Goal: Task Accomplishment & Management: Use online tool/utility

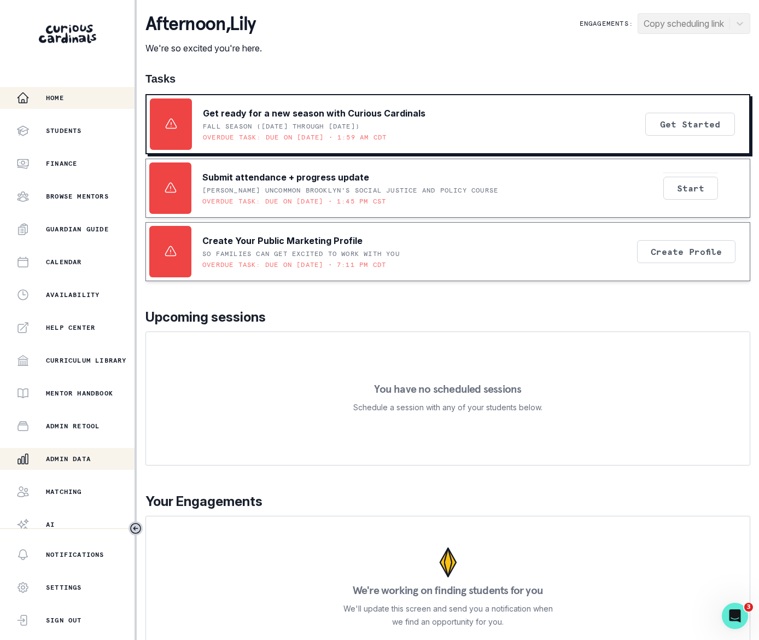
click at [65, 458] on p "Admin Data" at bounding box center [68, 459] width 45 height 9
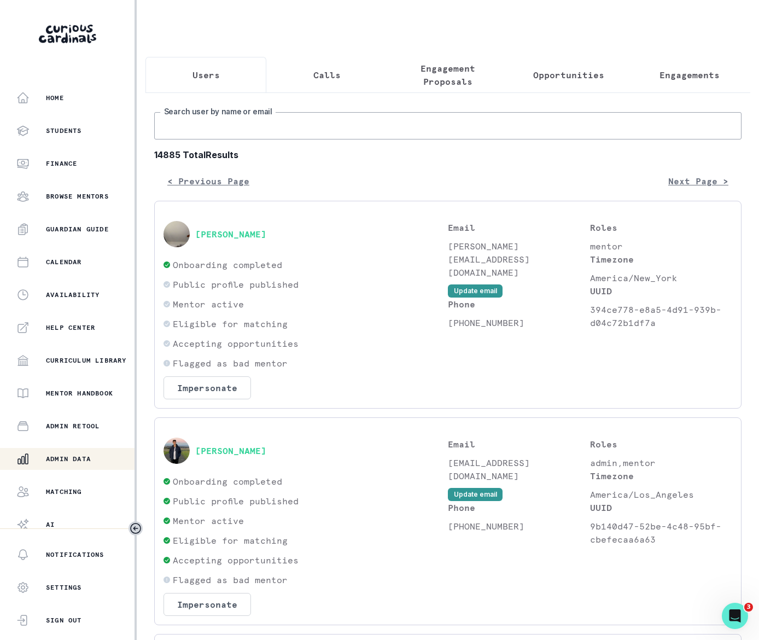
click at [223, 139] on input "Search user by name or email" at bounding box center [447, 125] width 587 height 27
paste input "[PERSON_NAME]"
type input "[PERSON_NAME]"
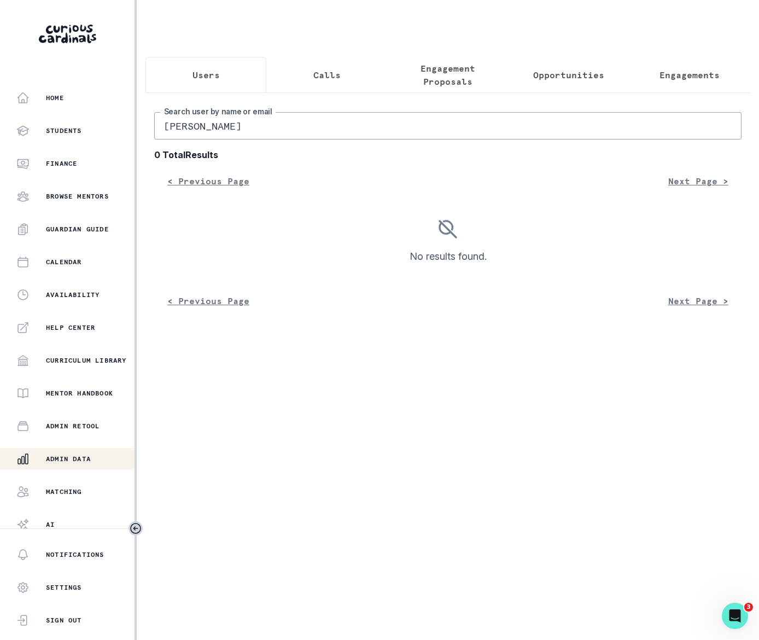
click at [261, 137] on input "[PERSON_NAME]" at bounding box center [447, 125] width 587 height 27
click at [205, 130] on input "[PERSON_NAME]" at bounding box center [447, 125] width 587 height 27
click at [274, 133] on input "[PERSON_NAME]" at bounding box center [447, 125] width 587 height 27
drag, startPoint x: 274, startPoint y: 133, endPoint x: 206, endPoint y: 134, distance: 68.4
click at [206, 134] on input "[PERSON_NAME]" at bounding box center [447, 125] width 587 height 27
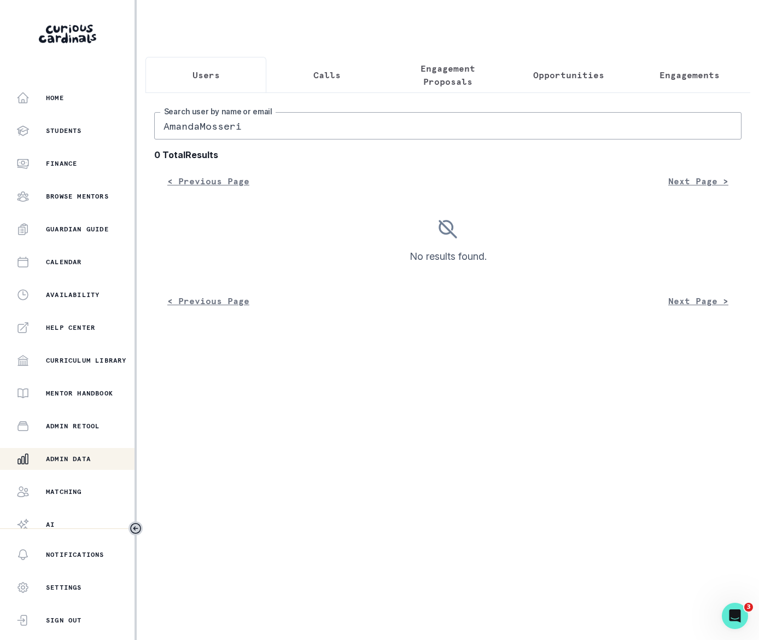
type input "[PERSON_NAME]"
drag, startPoint x: 268, startPoint y: 141, endPoint x: 127, endPoint y: 114, distance: 143.6
click at [136, 136] on div "Home Students Finance Browse Mentors Guardian Guide Calendar Availability Help …" at bounding box center [379, 320] width 759 height 640
type input "[PERSON_NAME]"
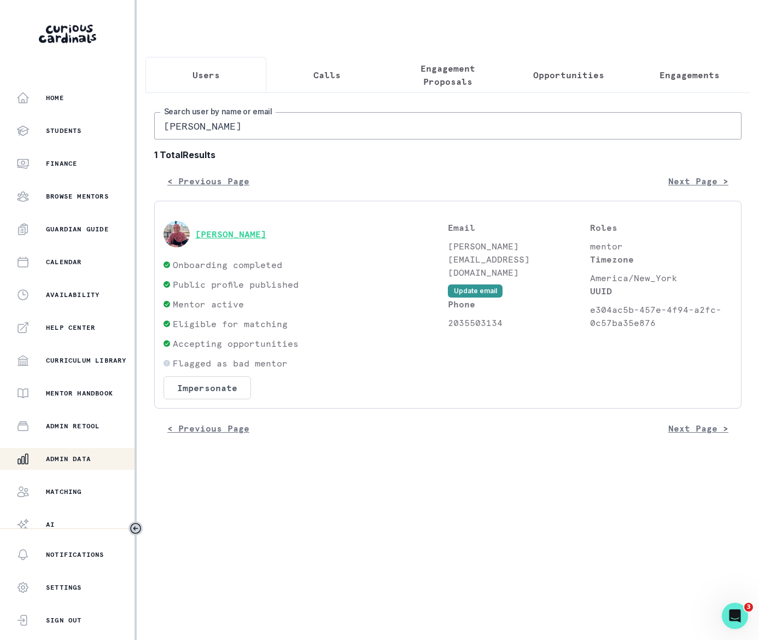
click at [232, 240] on button "[PERSON_NAME]" at bounding box center [230, 234] width 71 height 11
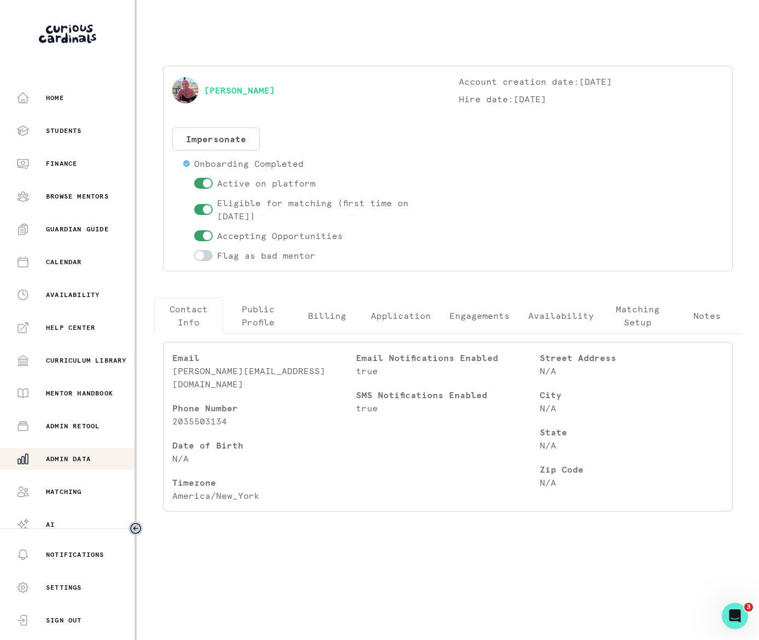
click at [474, 315] on p "Engagements" at bounding box center [480, 315] width 60 height 13
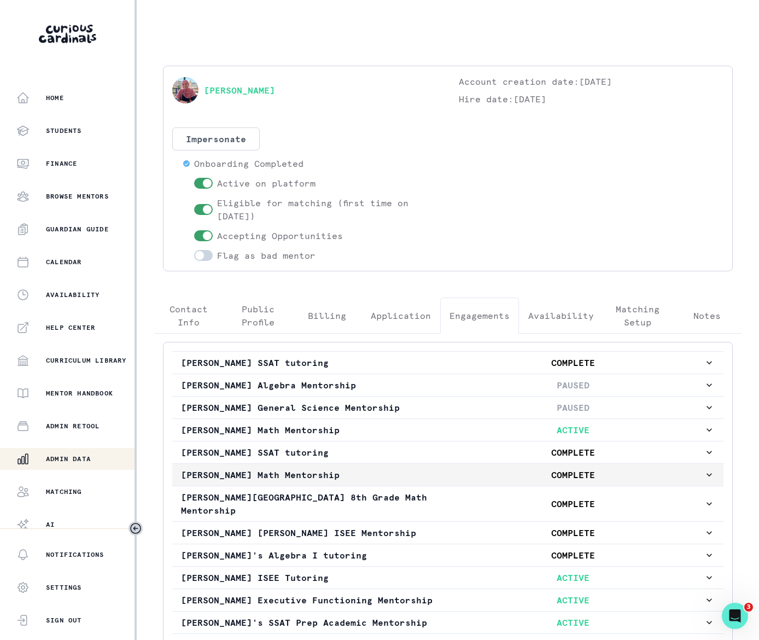
scroll to position [121, 0]
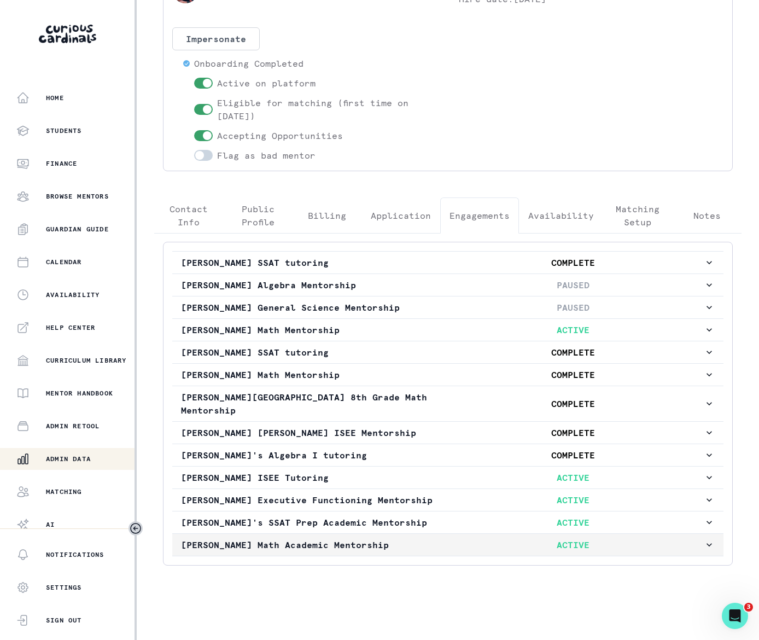
click at [704, 540] on icon "button" at bounding box center [709, 544] width 11 height 11
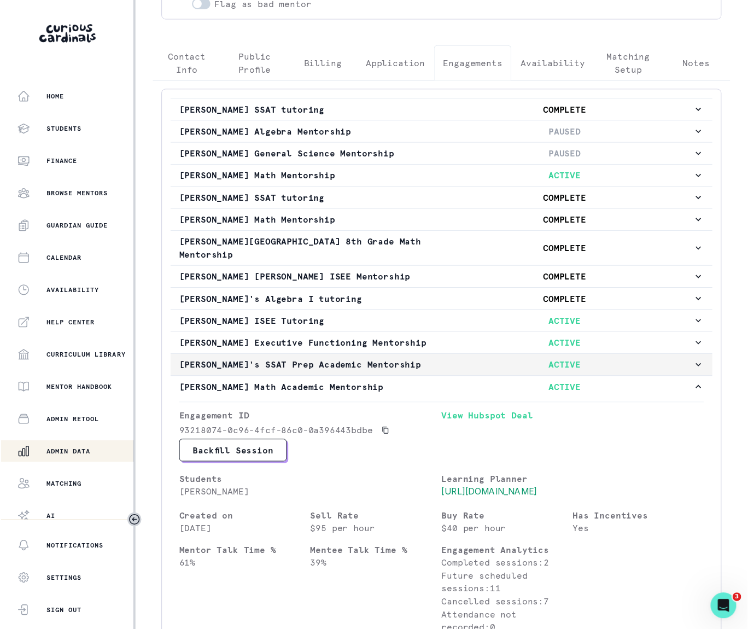
scroll to position [393, 0]
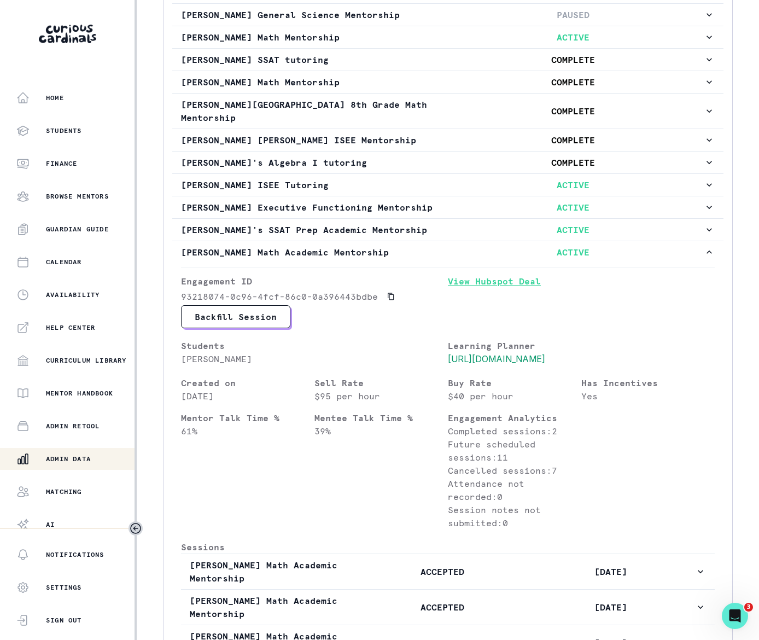
click at [462, 300] on link "View Hubspot Deal" at bounding box center [581, 290] width 267 height 31
click at [84, 461] on p "Admin Data" at bounding box center [68, 459] width 45 height 9
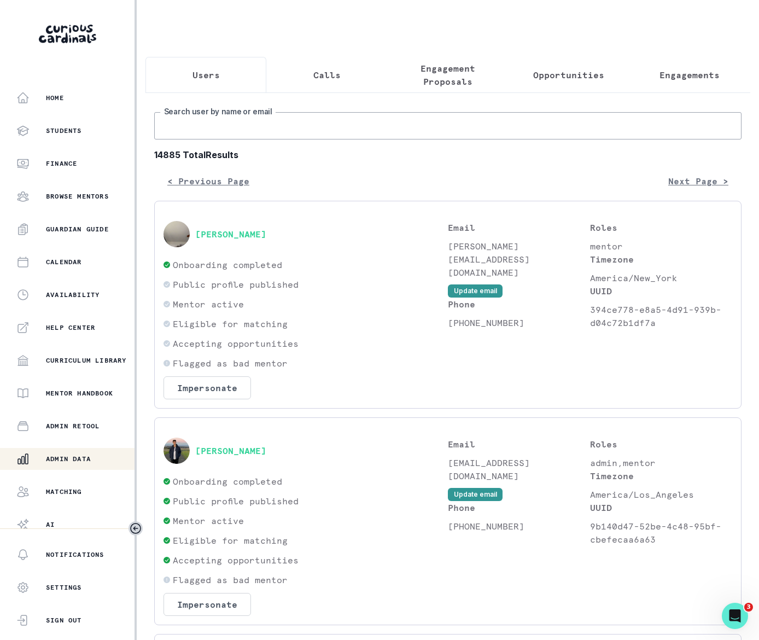
click at [233, 136] on input "Search user by name or email" at bounding box center [447, 125] width 587 height 27
paste input "[PERSON_NAME]"
type input "[PERSON_NAME]"
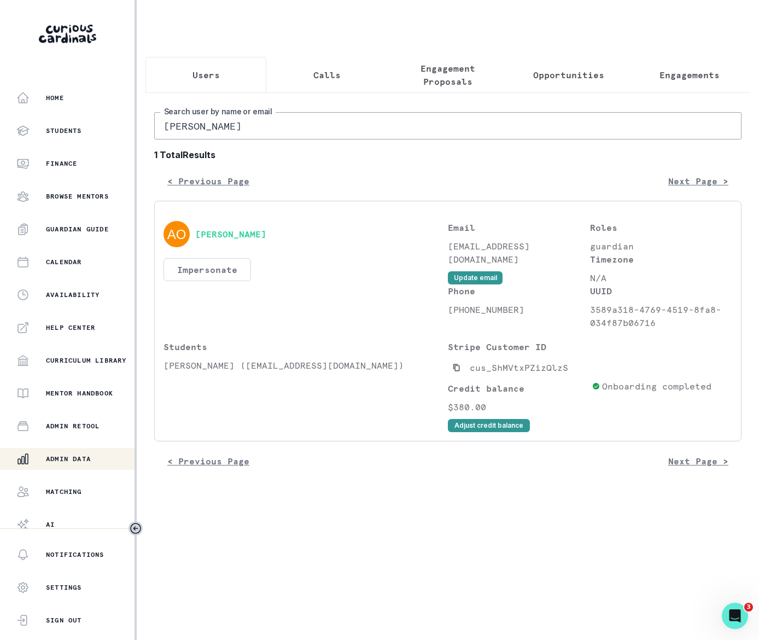
click at [211, 281] on button "Impersonate" at bounding box center [208, 269] width 88 height 23
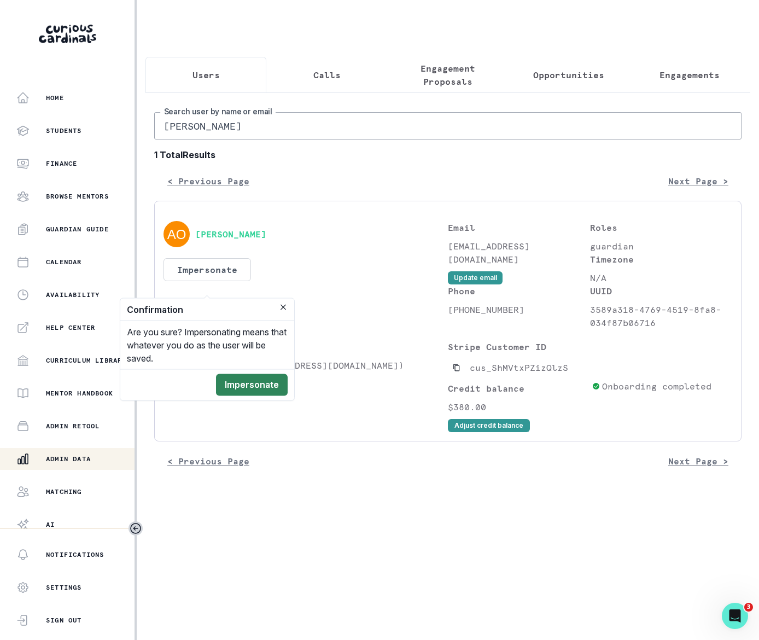
click at [252, 386] on button "Impersonate" at bounding box center [252, 385] width 72 height 22
